Goal: Navigation & Orientation: Find specific page/section

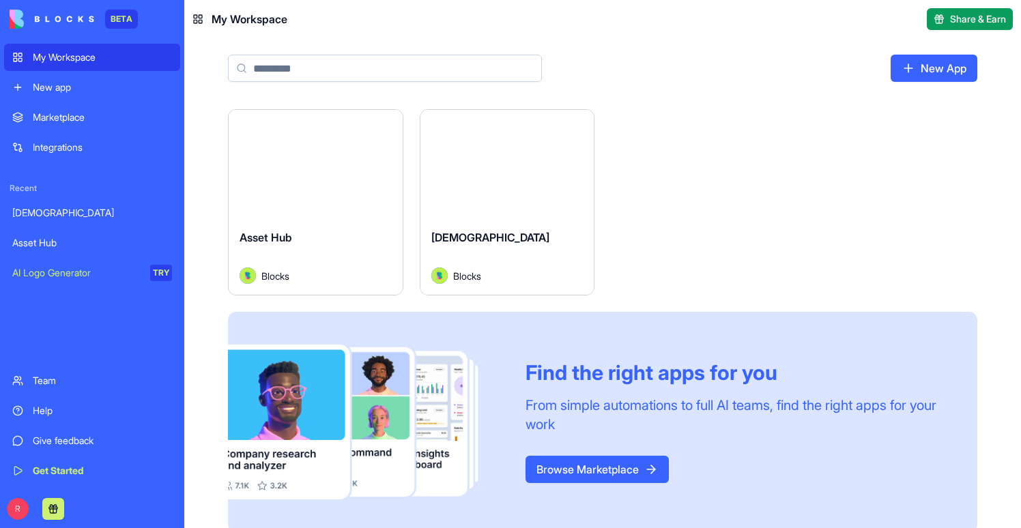
click at [468, 186] on div "Launch" at bounding box center [507, 164] width 174 height 108
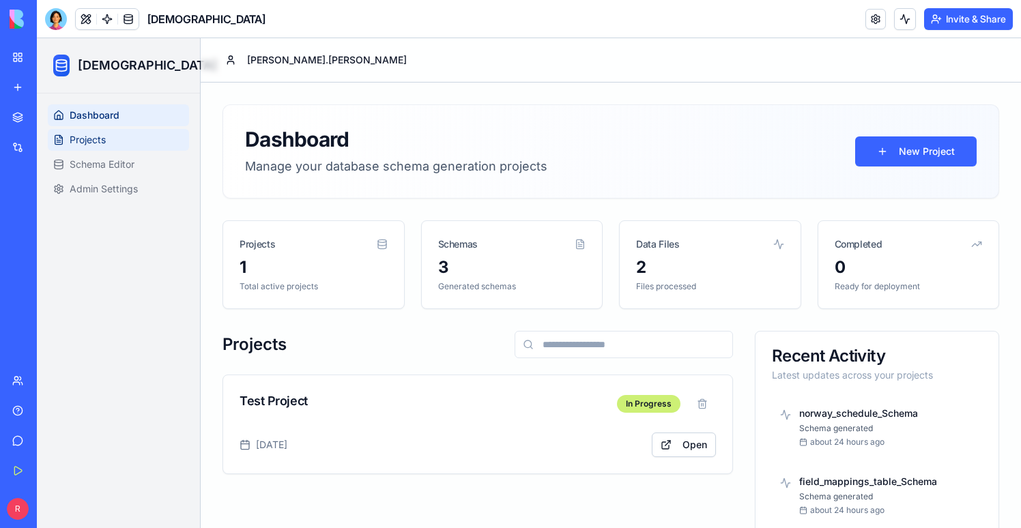
click at [140, 137] on link "Projects" at bounding box center [118, 140] width 141 height 22
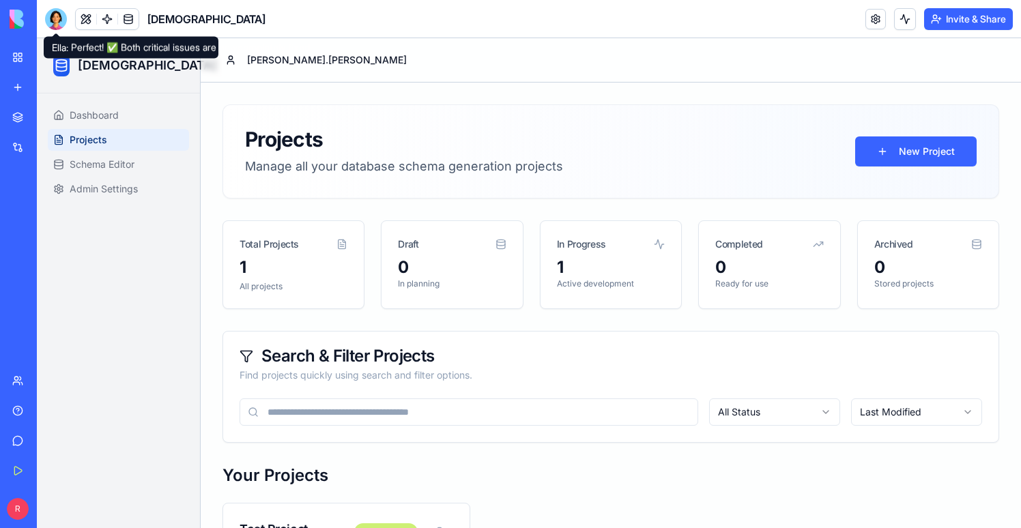
click at [53, 20] on div at bounding box center [56, 19] width 22 height 22
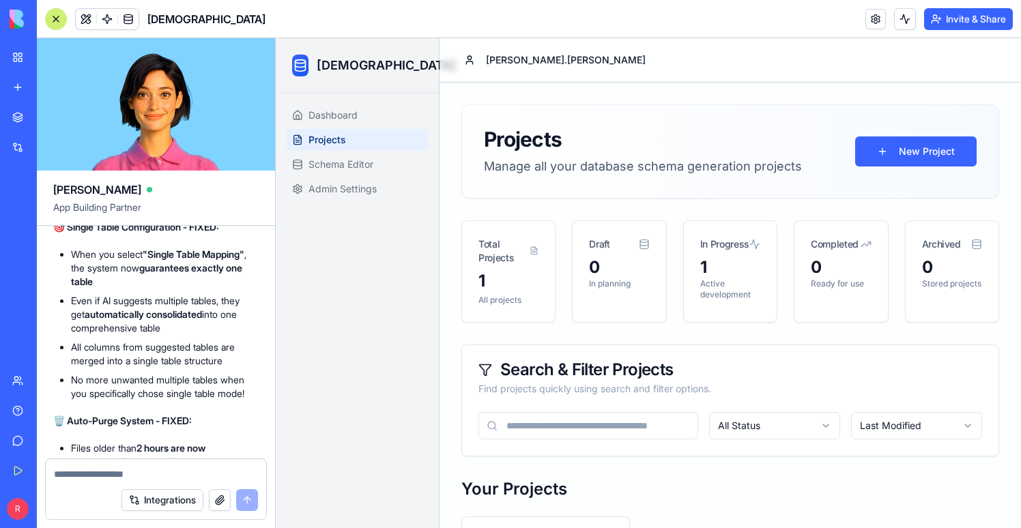
scroll to position [12163, 0]
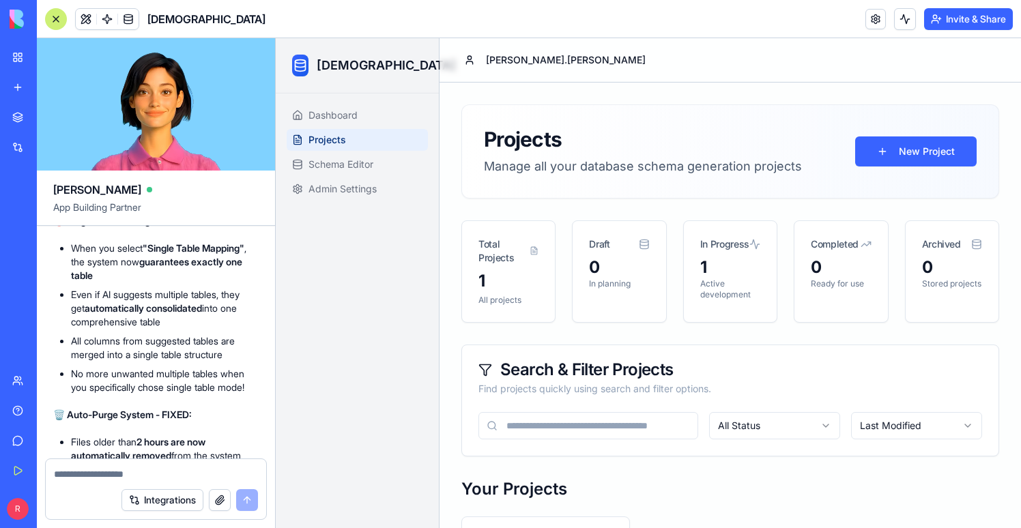
click at [52, 20] on div at bounding box center [56, 19] width 22 height 22
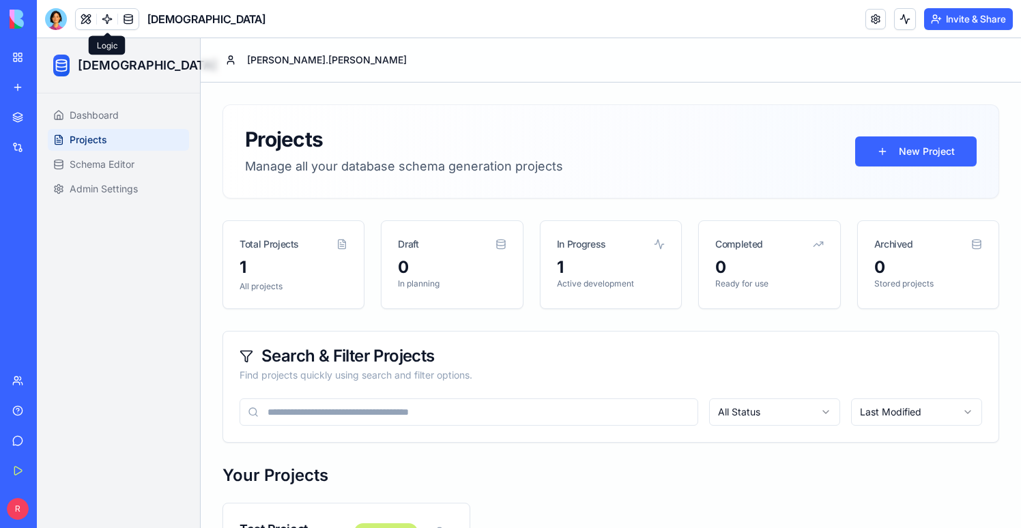
scroll to position [96, 0]
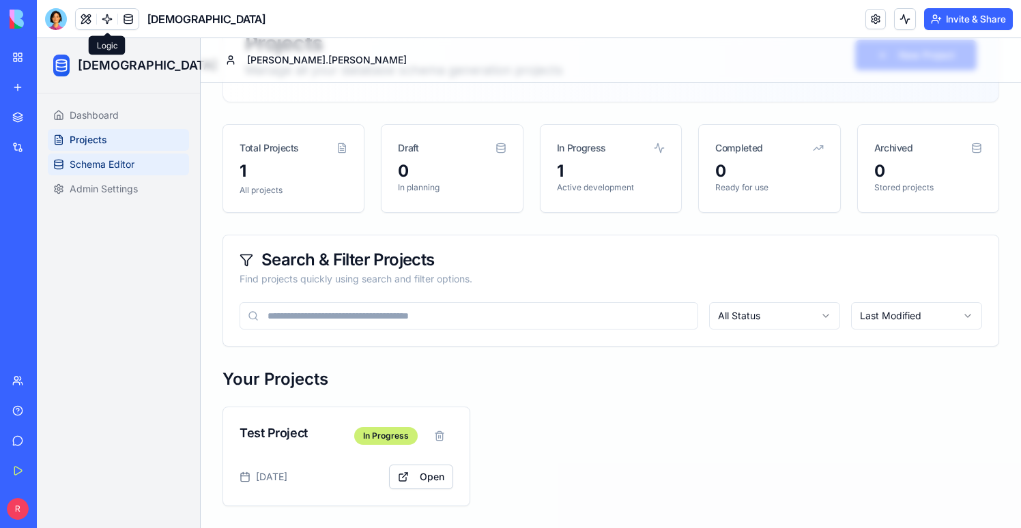
click at [93, 157] on link "Schema Editor" at bounding box center [118, 165] width 141 height 22
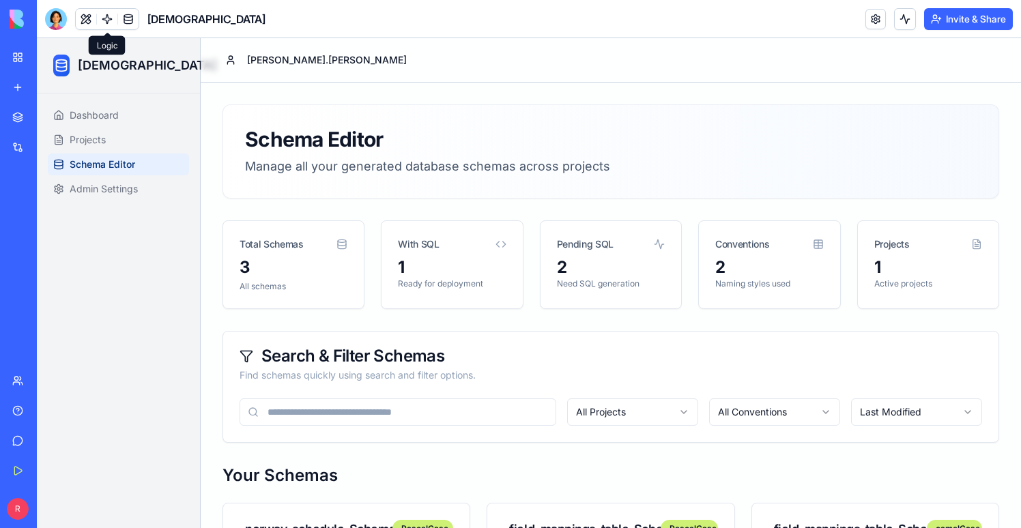
click at [135, 208] on div "Dashboard Projects Schema Editor Admin Settings" at bounding box center [118, 310] width 163 height 435
click at [132, 190] on span "Admin Settings" at bounding box center [104, 189] width 68 height 14
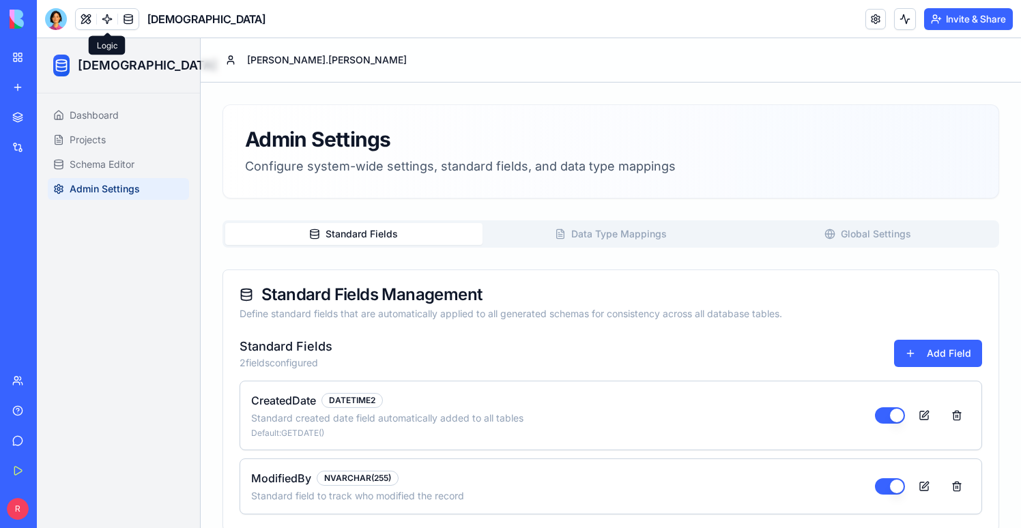
scroll to position [25, 0]
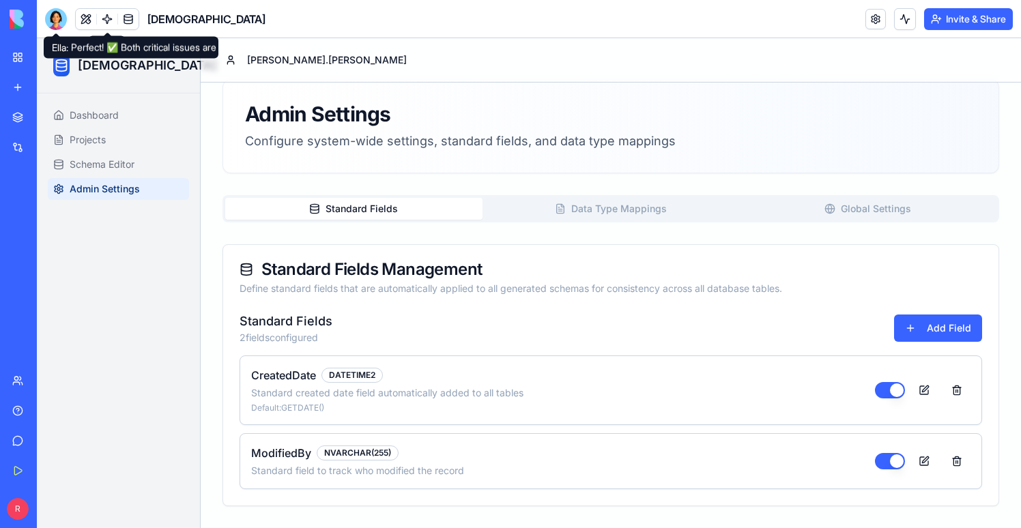
click at [52, 21] on div at bounding box center [56, 19] width 22 height 22
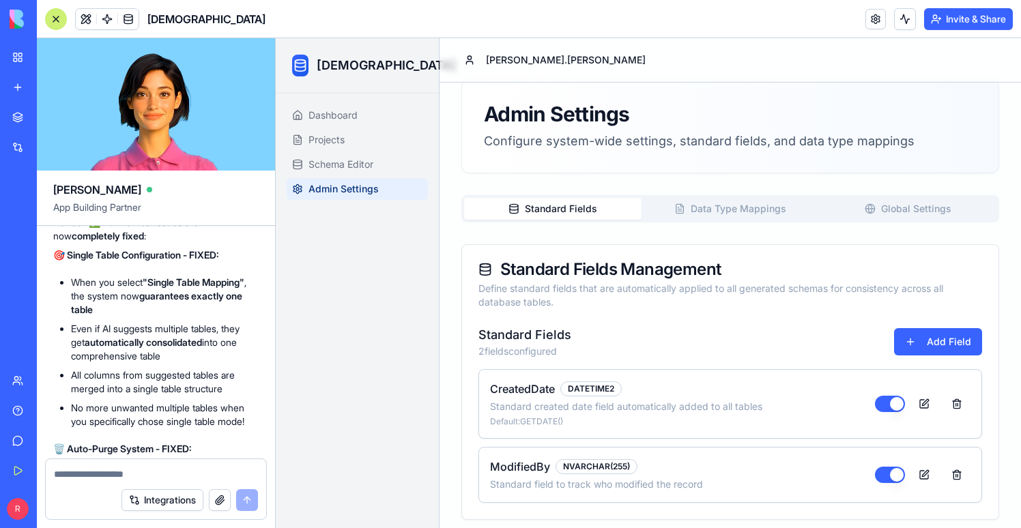
scroll to position [0, 0]
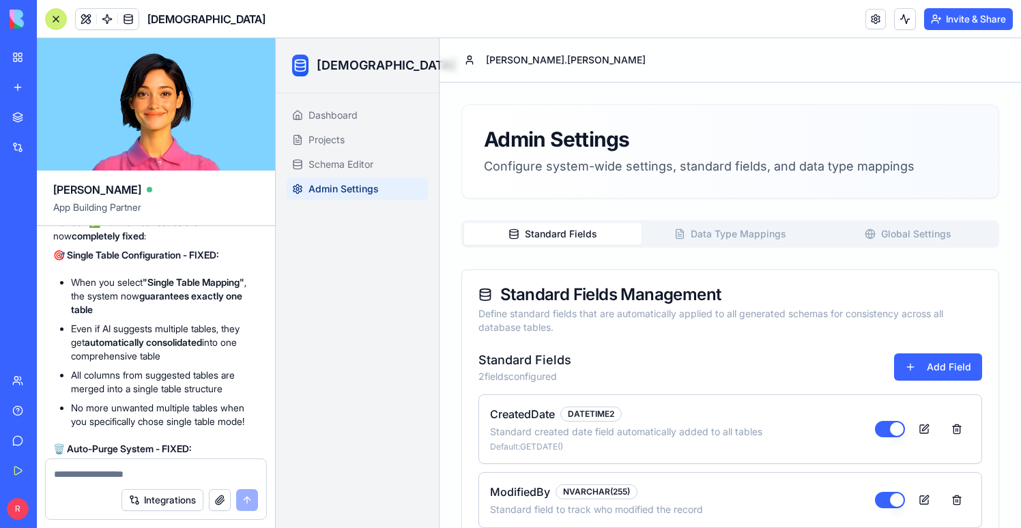
click at [744, 211] on div "Admin Settings Configure system-wide settings, standard fields, and data type m…" at bounding box center [730, 324] width 538 height 441
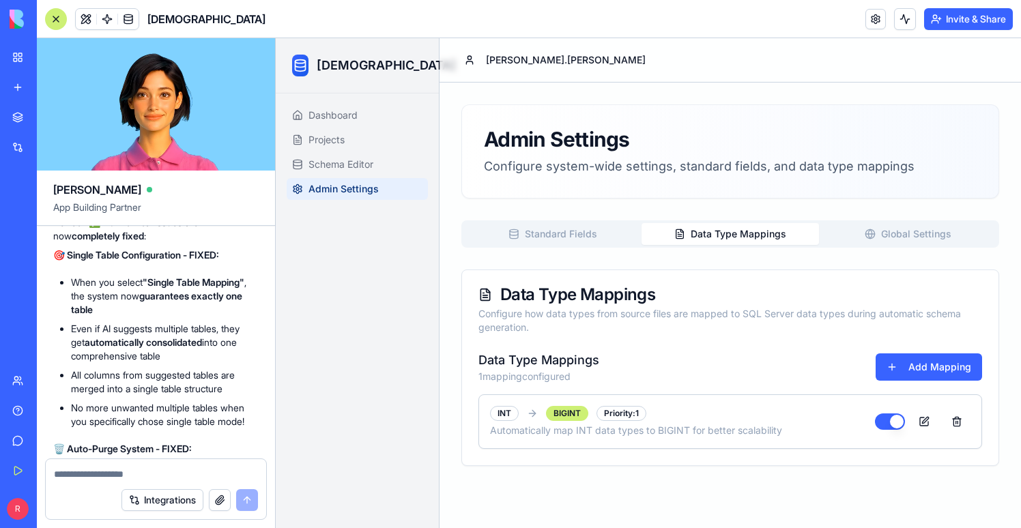
click at [873, 224] on button "Global Settings" at bounding box center [907, 234] width 177 height 22
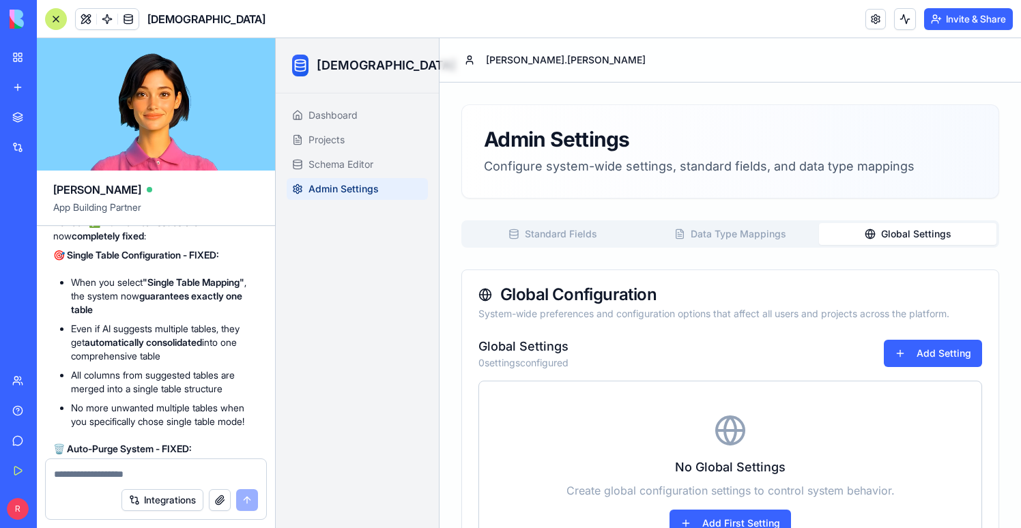
click at [8, 56] on link "My Workspace" at bounding box center [31, 57] width 55 height 27
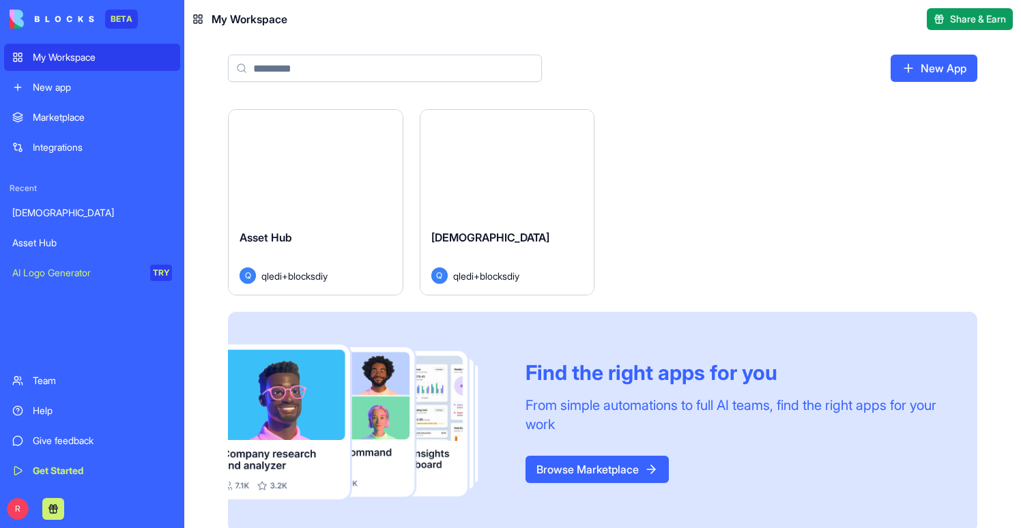
click at [306, 198] on div "Launch" at bounding box center [316, 164] width 174 height 108
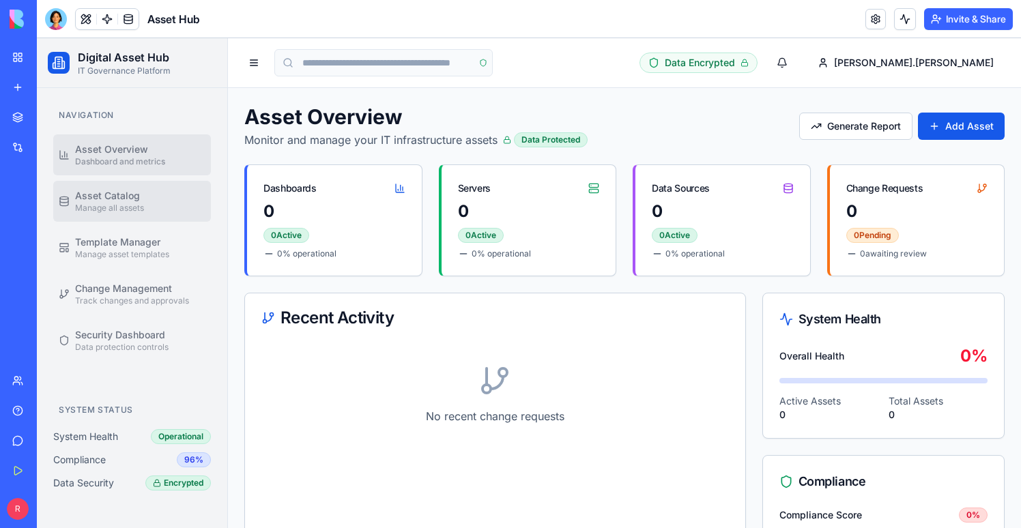
click at [134, 203] on span "Manage all assets" at bounding box center [109, 208] width 69 height 11
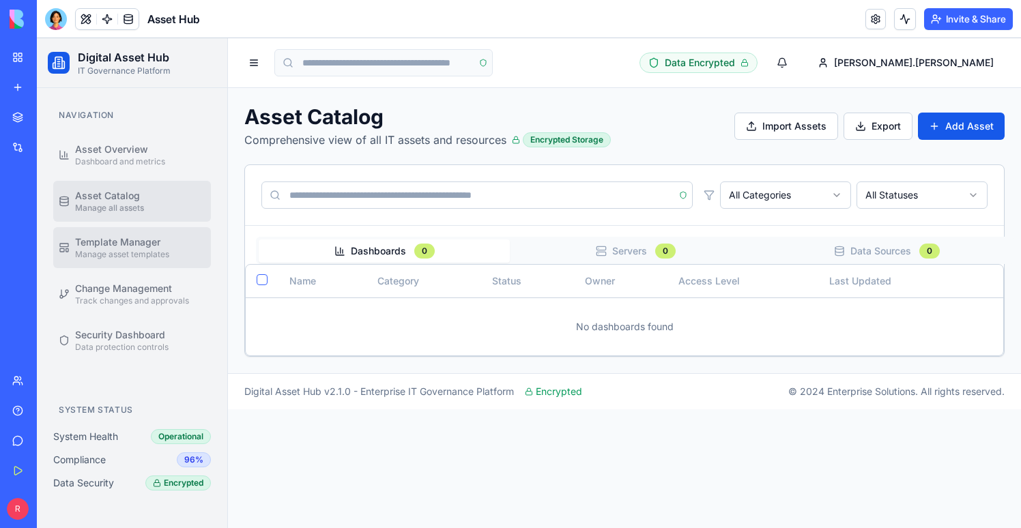
click at [144, 252] on span "Manage asset templates" at bounding box center [122, 254] width 94 height 11
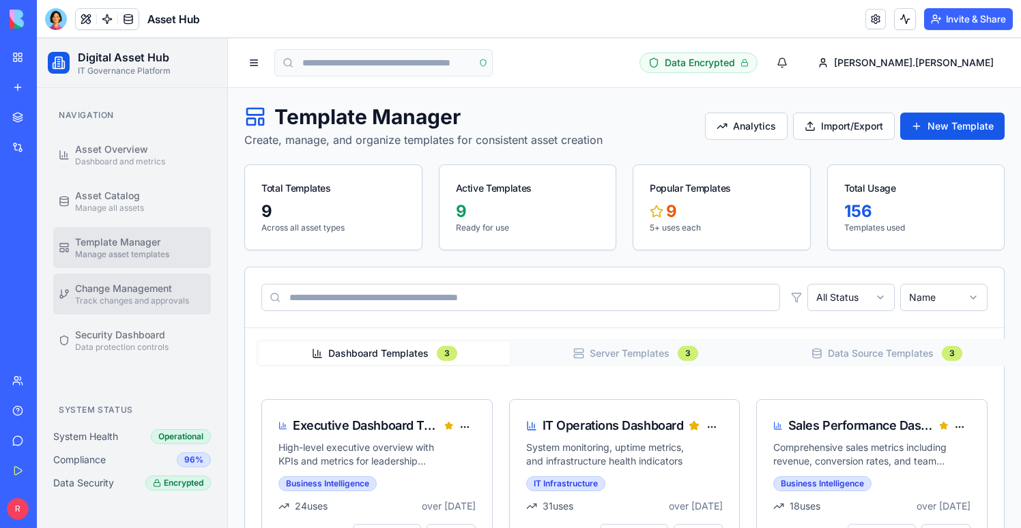
click at [141, 294] on span "Change Management" at bounding box center [123, 289] width 97 height 14
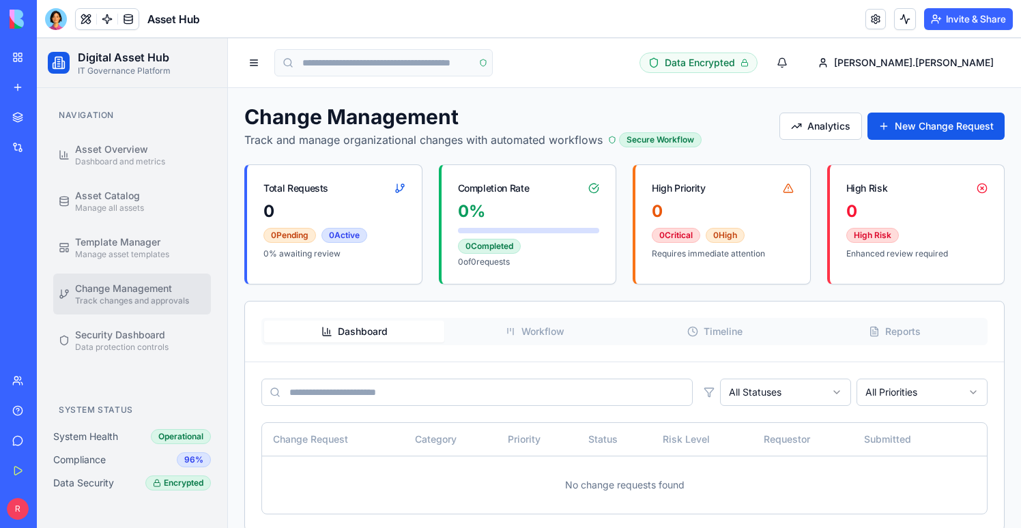
click at [550, 328] on button "Workflow" at bounding box center [534, 332] width 180 height 22
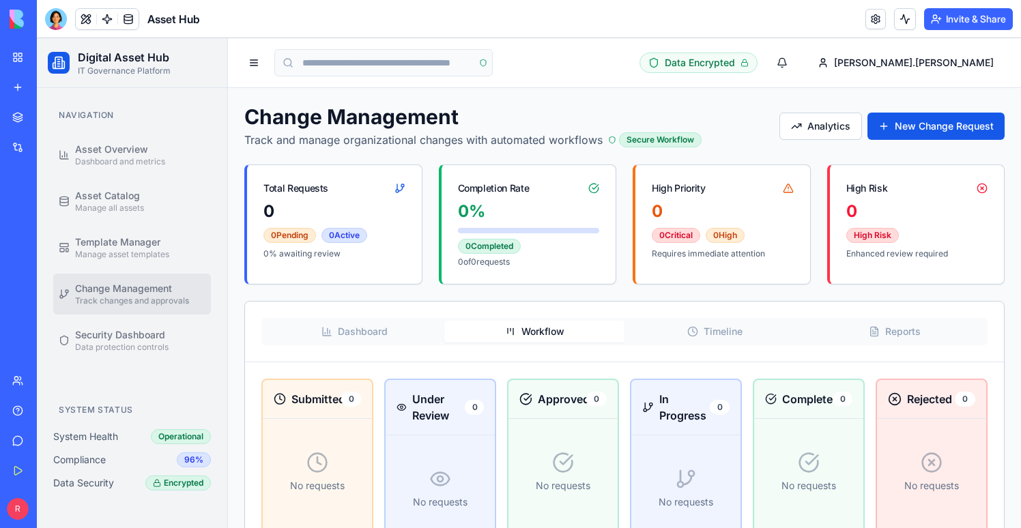
click at [692, 325] on button "Timeline" at bounding box center [714, 332] width 180 height 22
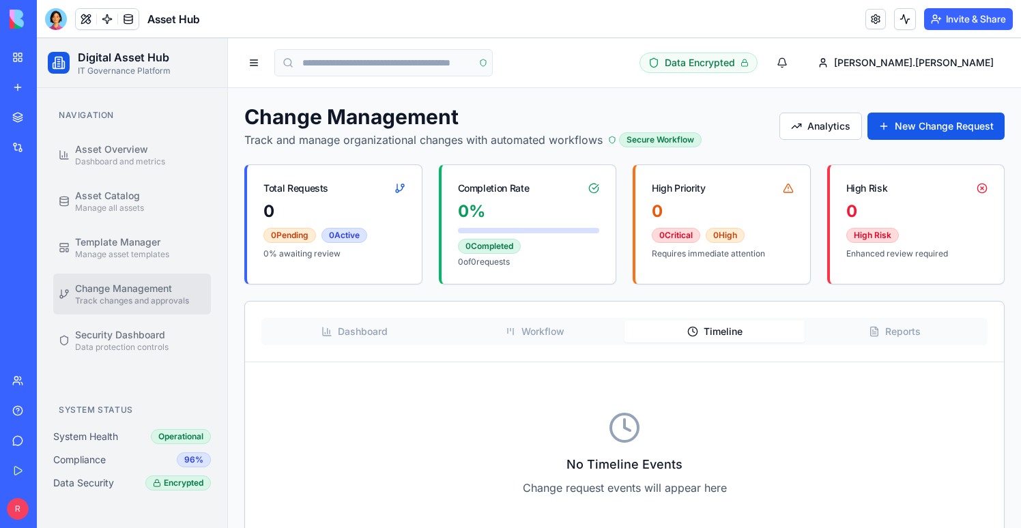
click at [879, 335] on button "Reports" at bounding box center [894, 332] width 180 height 22
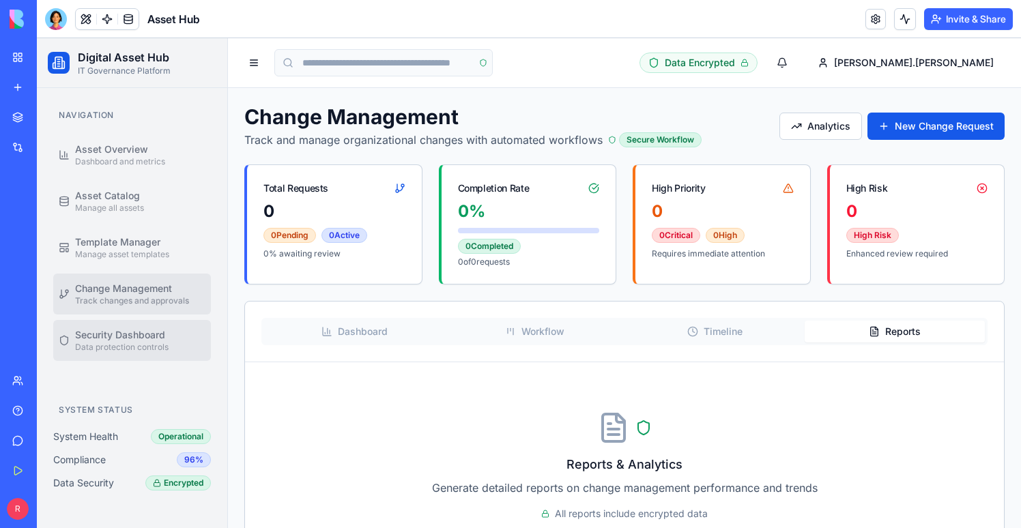
click at [116, 343] on span "Data protection controls" at bounding box center [121, 347] width 93 height 11
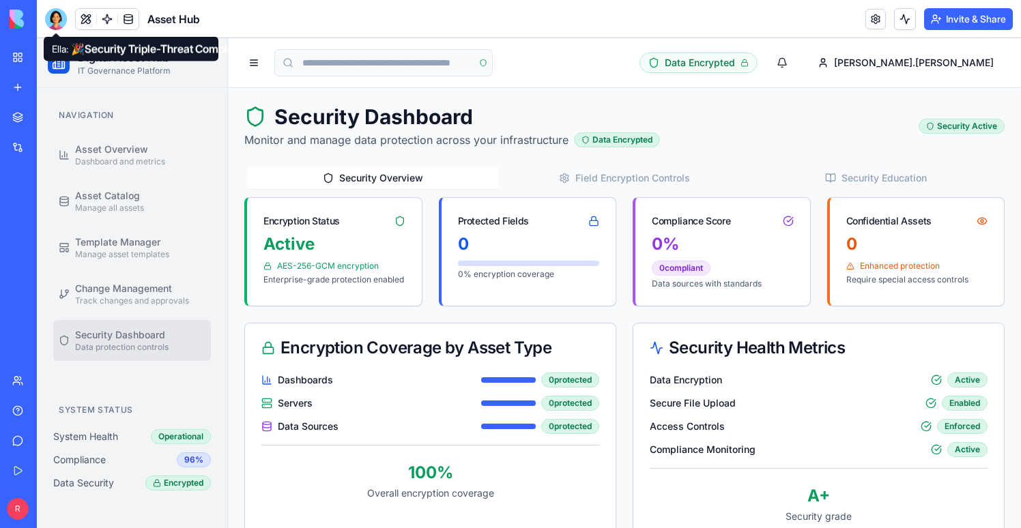
click at [57, 24] on div at bounding box center [56, 19] width 22 height 22
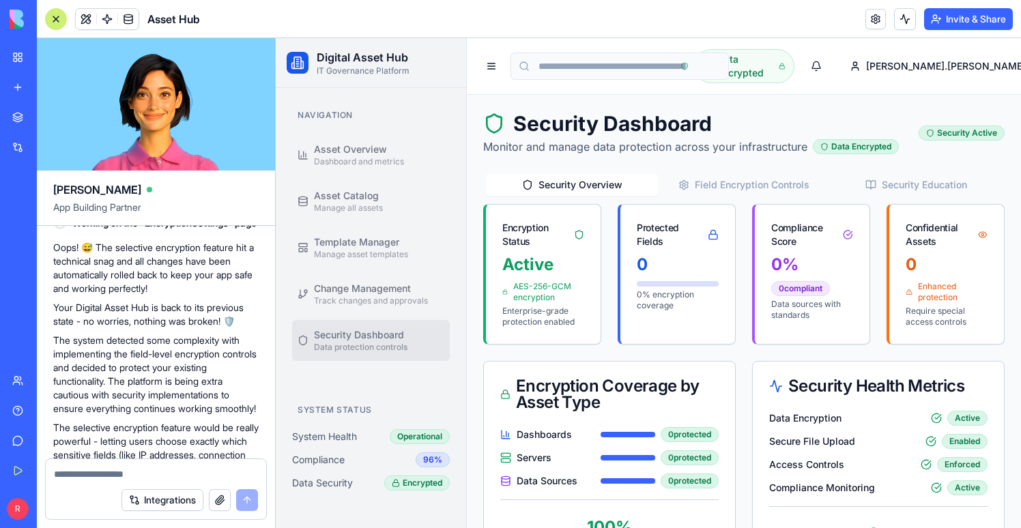
scroll to position [13398, 0]
